Goal: Task Accomplishment & Management: Manage account settings

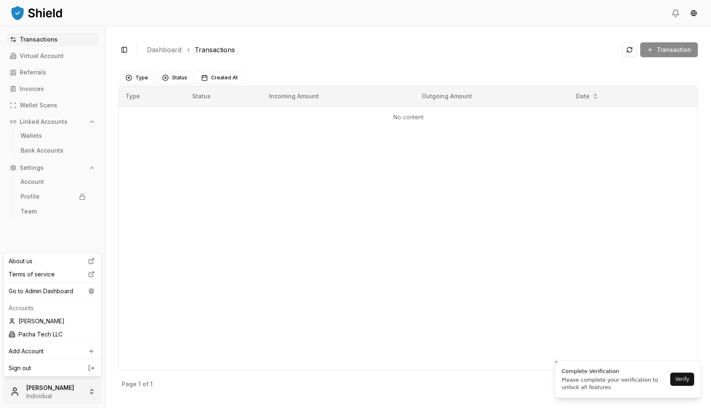
click at [51, 393] on html "Transactions Virtual Account Referrals Invoices Wallet Scans Linked Accounts Wa…" at bounding box center [355, 204] width 711 height 408
click at [64, 293] on div "Go to Admin Dashboard" at bounding box center [52, 291] width 94 height 13
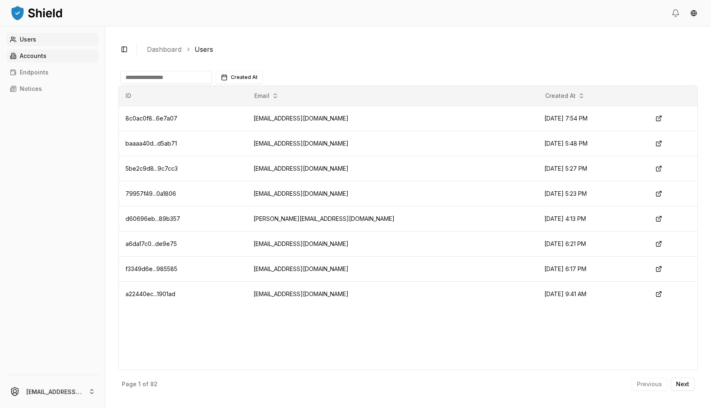
click at [38, 60] on link "Accounts" at bounding box center [53, 55] width 92 height 13
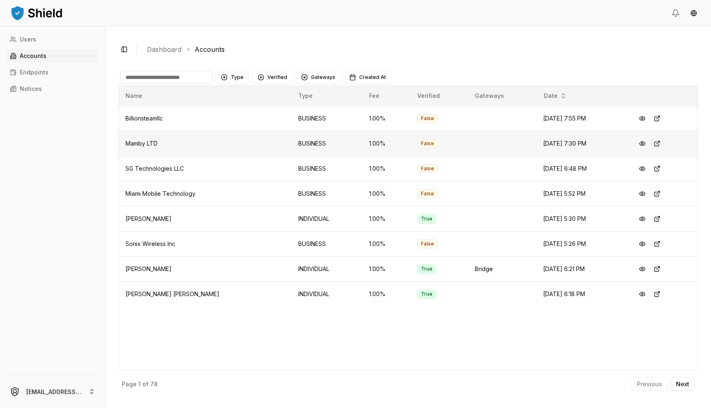
click at [655, 140] on button at bounding box center [657, 143] width 15 height 15
click at [659, 120] on button at bounding box center [657, 118] width 15 height 15
click at [280, 78] on button "Verified" at bounding box center [272, 77] width 40 height 13
click at [282, 110] on span "VERIFIED" at bounding box center [279, 111] width 24 height 8
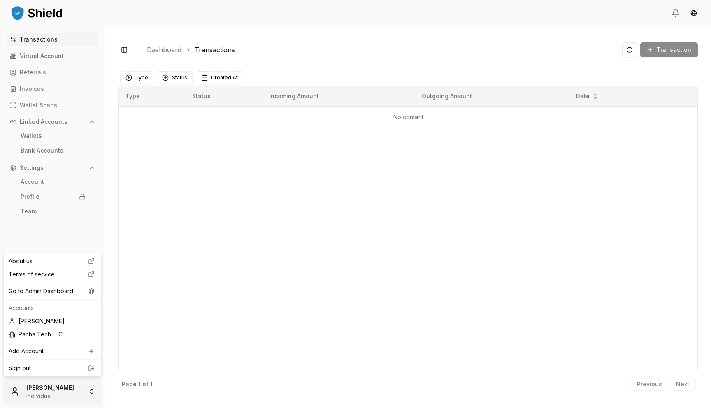
click at [67, 396] on html "Transactions Virtual Account Referrals Invoices Wallet Scans Linked Accounts Wa…" at bounding box center [355, 204] width 711 height 408
click at [76, 293] on div "Go to Admin Dashboard" at bounding box center [52, 291] width 94 height 13
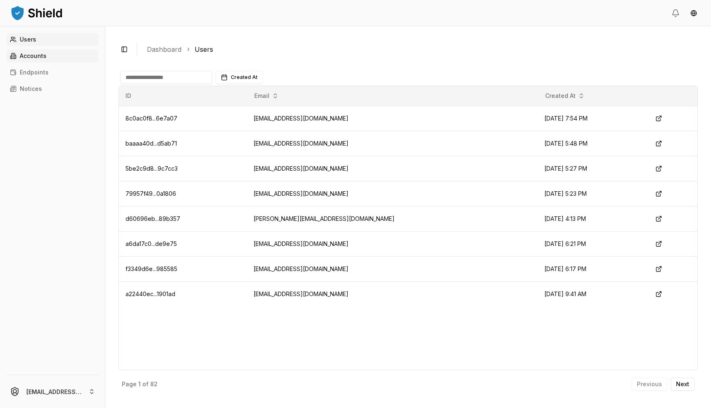
click at [29, 58] on p "Accounts" at bounding box center [33, 56] width 27 height 6
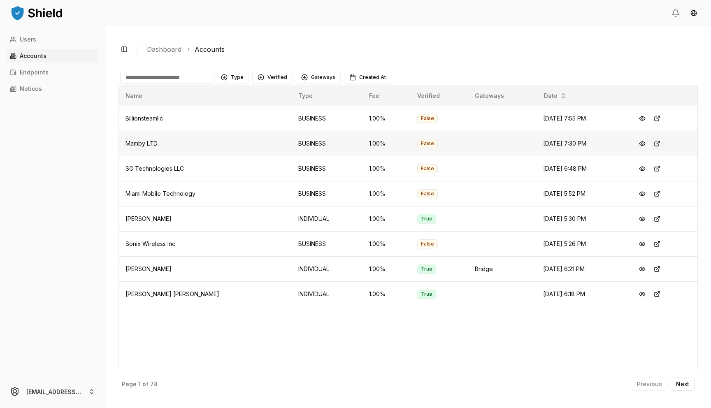
click at [659, 144] on button at bounding box center [657, 143] width 15 height 15
